Goal: Task Accomplishment & Management: Use online tool/utility

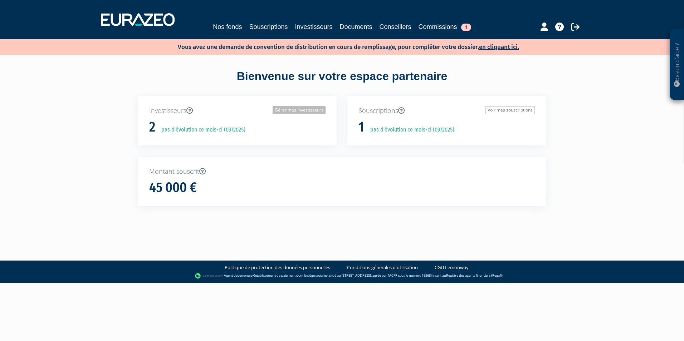
click at [299, 109] on link "Gérer mes investisseurs" at bounding box center [299, 110] width 53 height 8
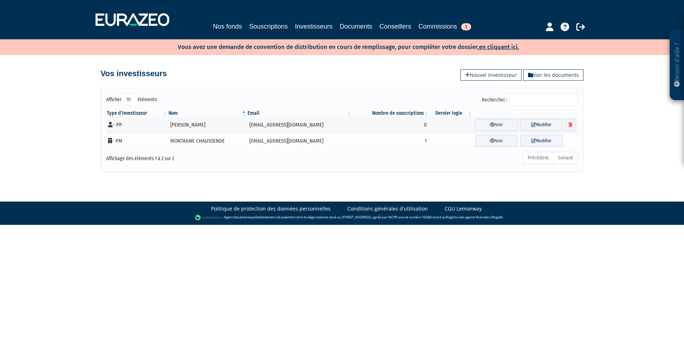
click at [532, 141] on icon at bounding box center [533, 140] width 5 height 5
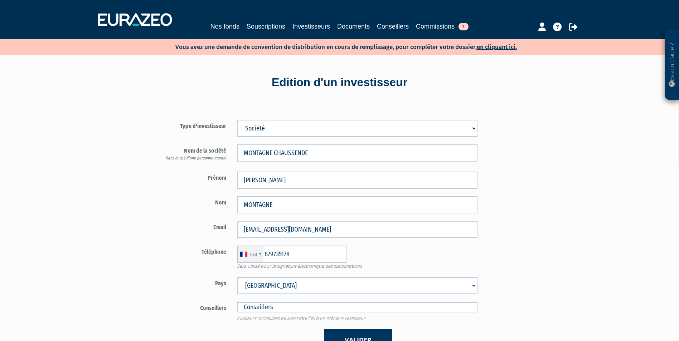
type input "6 79 73 51 78"
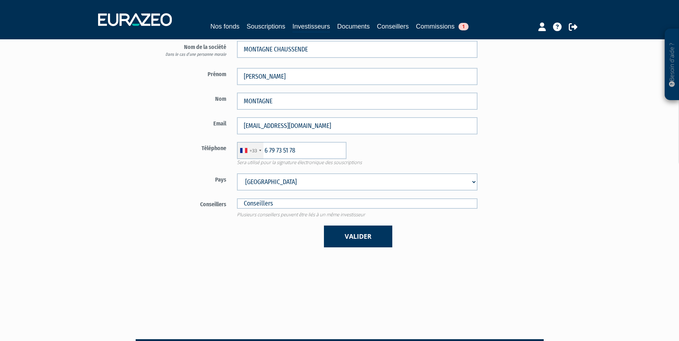
scroll to position [107, 0]
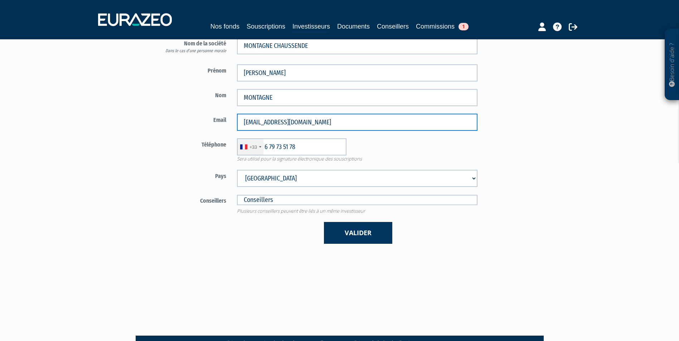
drag, startPoint x: 376, startPoint y: 128, endPoint x: 213, endPoint y: 122, distance: 164.0
click at [213, 122] on div "Email salaisondepradelles43@gmail.com" at bounding box center [315, 122] width 335 height 17
drag, startPoint x: 358, startPoint y: 134, endPoint x: 351, endPoint y: 122, distance: 13.7
click at [351, 122] on input "salaisondepradelles43@gmail.com" at bounding box center [357, 122] width 240 height 17
drag, startPoint x: 351, startPoint y: 122, endPoint x: 209, endPoint y: 118, distance: 142.5
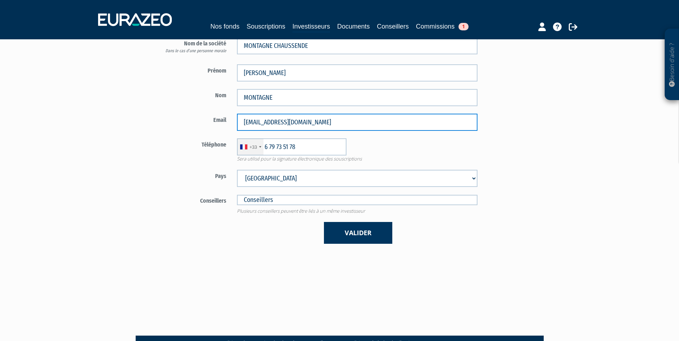
click at [208, 119] on div "Email salaisondepradelles43@gmail.com" at bounding box center [315, 122] width 335 height 17
paste input "Bonjour, Notre client la SC MONTAGNE CHAUSSENDE a investi dans le FPCI Hotel Pa…"
drag, startPoint x: 472, startPoint y: 123, endPoint x: 392, endPoint y: 124, distance: 79.4
click at [392, 124] on input "Bonjour, Notre client la SC MONTAGNE CHAUSSENDE a investi dans le FPCI Hotel Pa…" at bounding box center [357, 122] width 240 height 17
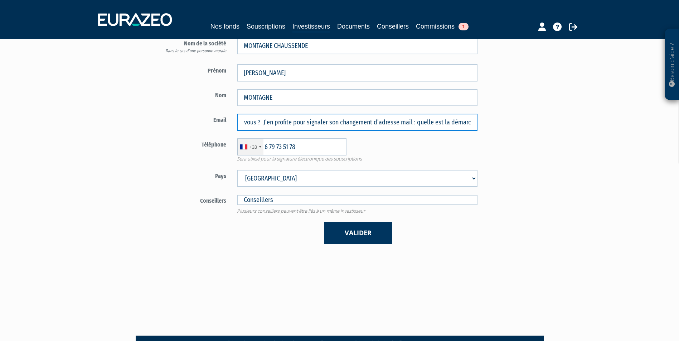
scroll to position [0, 0]
drag, startPoint x: 383, startPoint y: 122, endPoint x: 137, endPoint y: 131, distance: 246.3
click at [137, 131] on div "Type d'investisseur Mr Mme Société Dans le cas d’une personne morale" at bounding box center [267, 124] width 275 height 260
click at [362, 119] on input "[EMAIL_ADDRESS][DOMAIN_NAME]" at bounding box center [357, 122] width 240 height 17
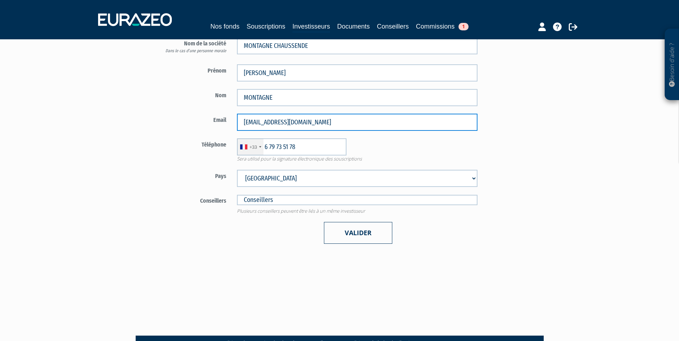
type input "[EMAIL_ADDRESS][DOMAIN_NAME]"
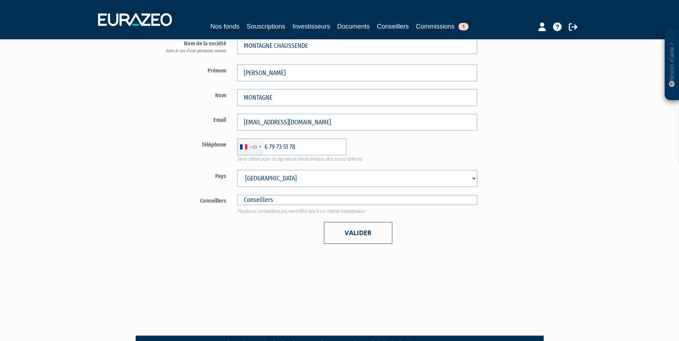
click at [376, 228] on button "Valider" at bounding box center [358, 233] width 68 height 22
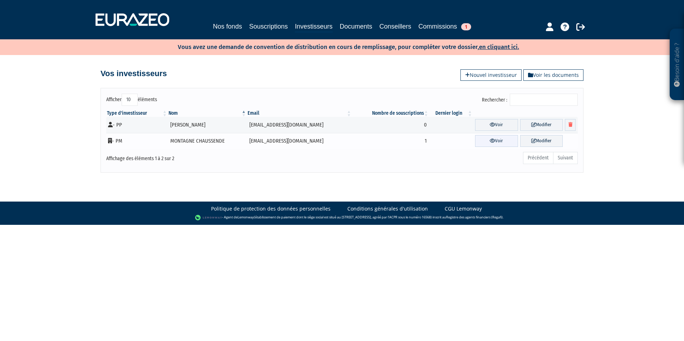
click at [490, 140] on icon at bounding box center [492, 140] width 5 height 5
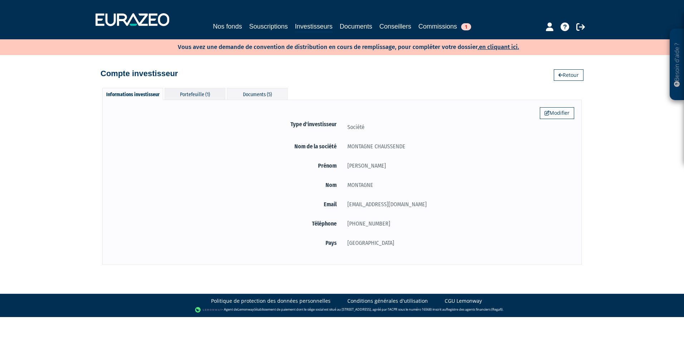
click at [201, 97] on div "Portefeuille (1)" at bounding box center [195, 94] width 61 height 12
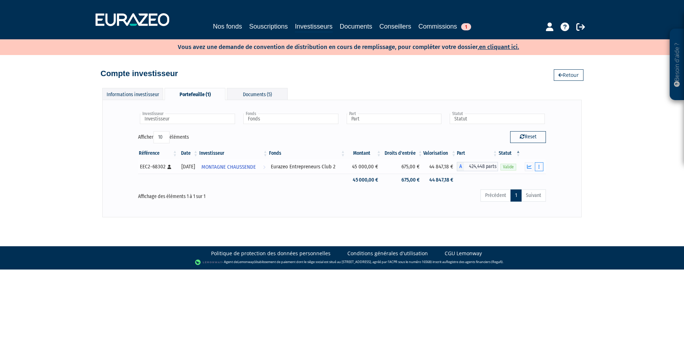
click at [541, 165] on button "button" at bounding box center [539, 166] width 9 height 9
click at [449, 213] on div "Investisseur MONTAGNE CHAUSSENDE Investisseur Fonds Eurazeo Entrepreneurs Club …" at bounding box center [341, 158] width 479 height 117
click at [249, 92] on div "Documents (5)" at bounding box center [257, 94] width 61 height 12
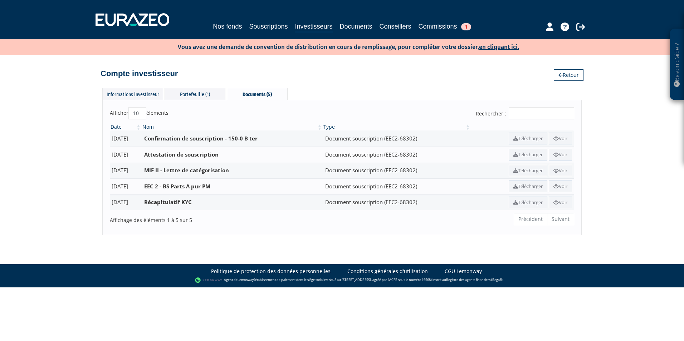
click at [294, 28] on div "Nos fonds Souscriptions Investisseurs Documents Conseillers Commissions 1" at bounding box center [342, 26] width 336 height 11
click at [296, 26] on link "Investisseurs" at bounding box center [314, 26] width 38 height 11
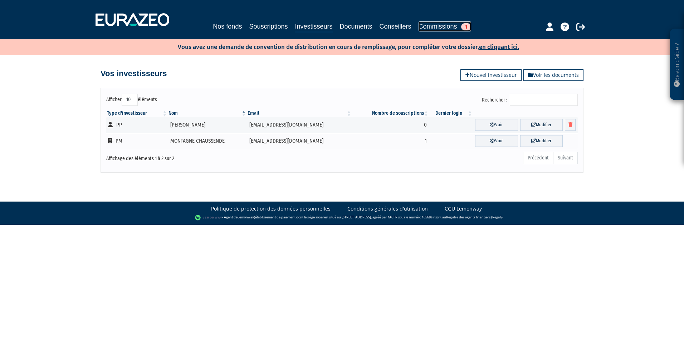
click at [444, 26] on link "Commissions 1" at bounding box center [445, 26] width 53 height 10
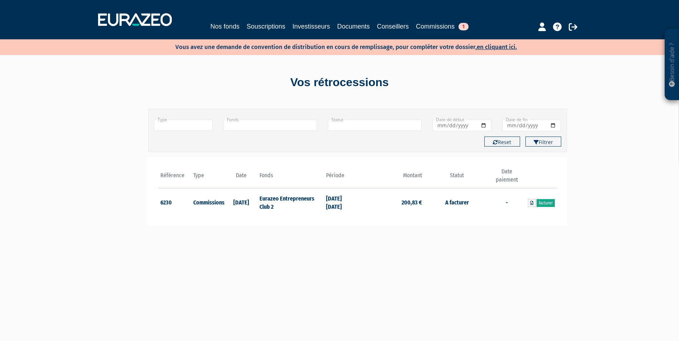
click at [545, 203] on link "Facturer" at bounding box center [545, 203] width 18 height 8
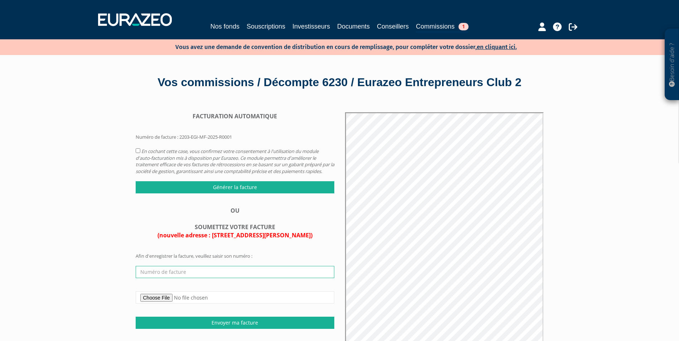
click at [211, 278] on input "text" at bounding box center [235, 272] width 199 height 12
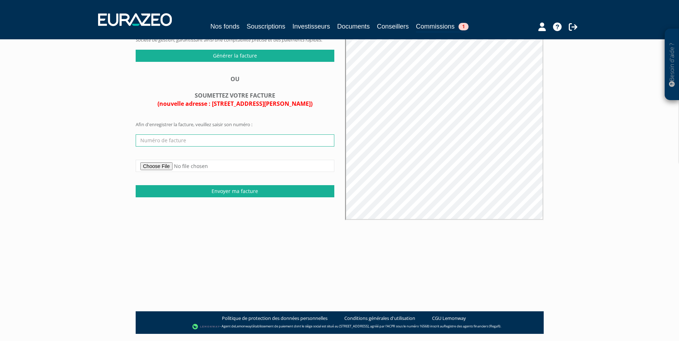
scroll to position [143, 0]
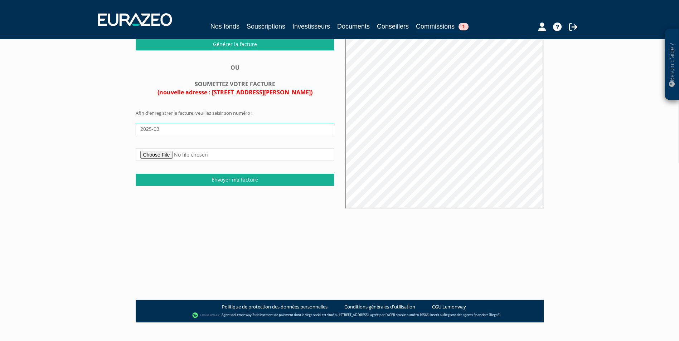
type input "2025-03"
click at [362, 283] on main "FACTURATION AUTOMATIQUE Générer la facture OU 2025-03" at bounding box center [339, 128] width 419 height 341
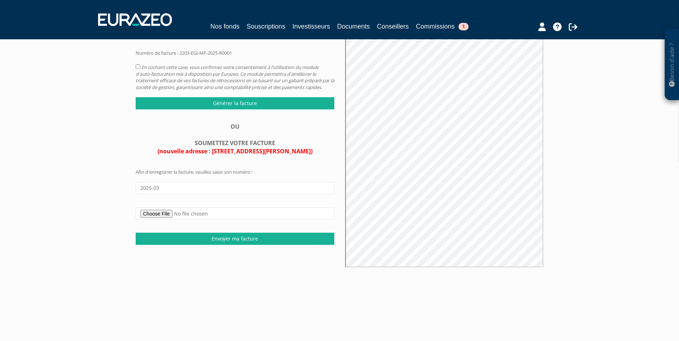
scroll to position [72, 0]
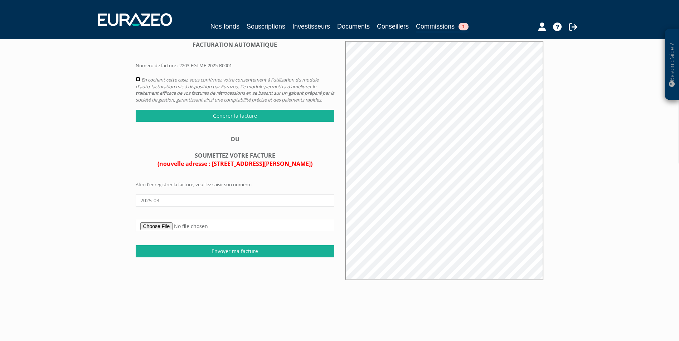
click at [136, 82] on input "checkbox" at bounding box center [138, 79] width 5 height 5
checkbox input "true"
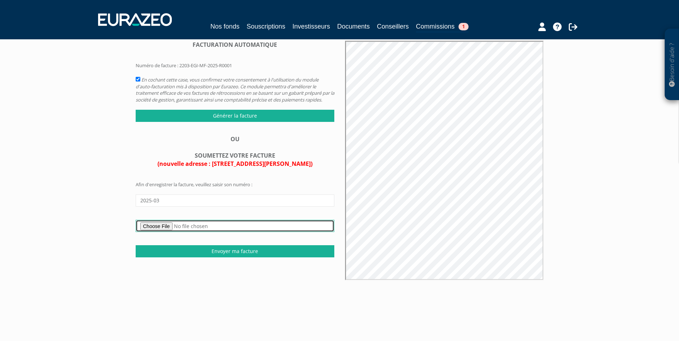
click at [166, 232] on input "file" at bounding box center [235, 226] width 199 height 12
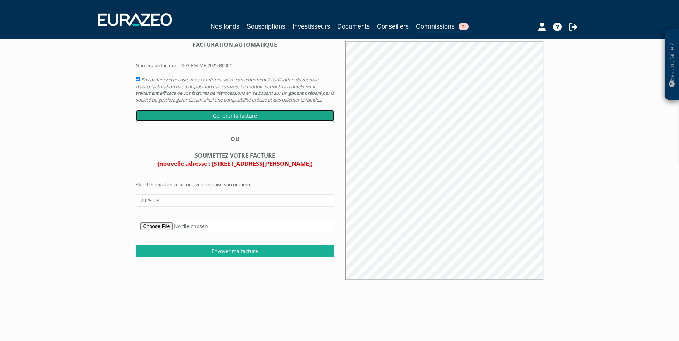
click at [240, 122] on input "Générer la facture" at bounding box center [235, 116] width 199 height 12
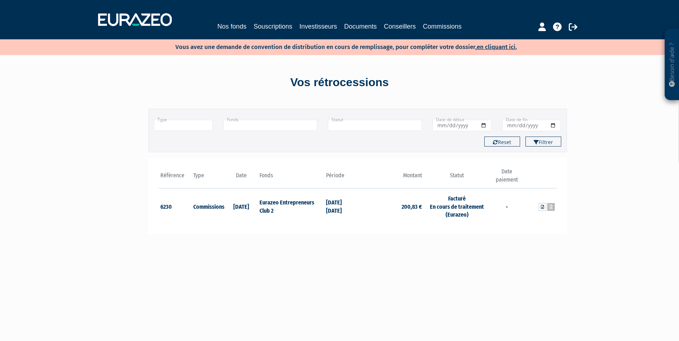
click at [554, 207] on link at bounding box center [551, 207] width 8 height 8
click at [400, 25] on link "Conseillers" at bounding box center [400, 26] width 32 height 10
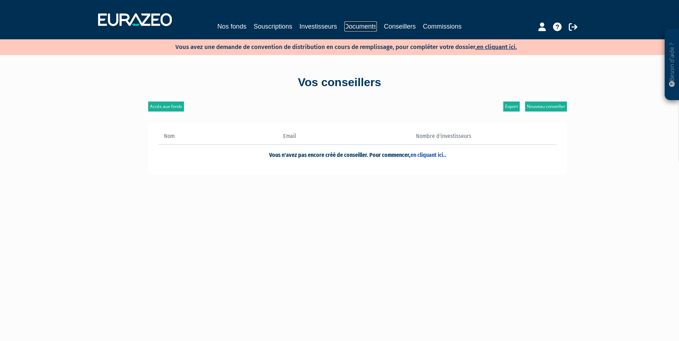
click at [361, 25] on link "Documents" at bounding box center [360, 26] width 33 height 10
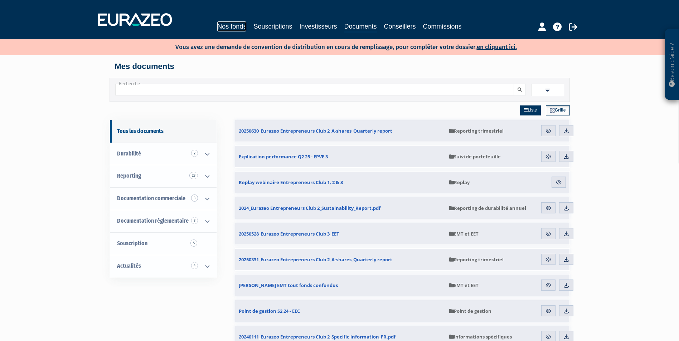
click at [231, 23] on link "Nos fonds" at bounding box center [231, 26] width 29 height 10
